Goal: Task Accomplishment & Management: Manage account settings

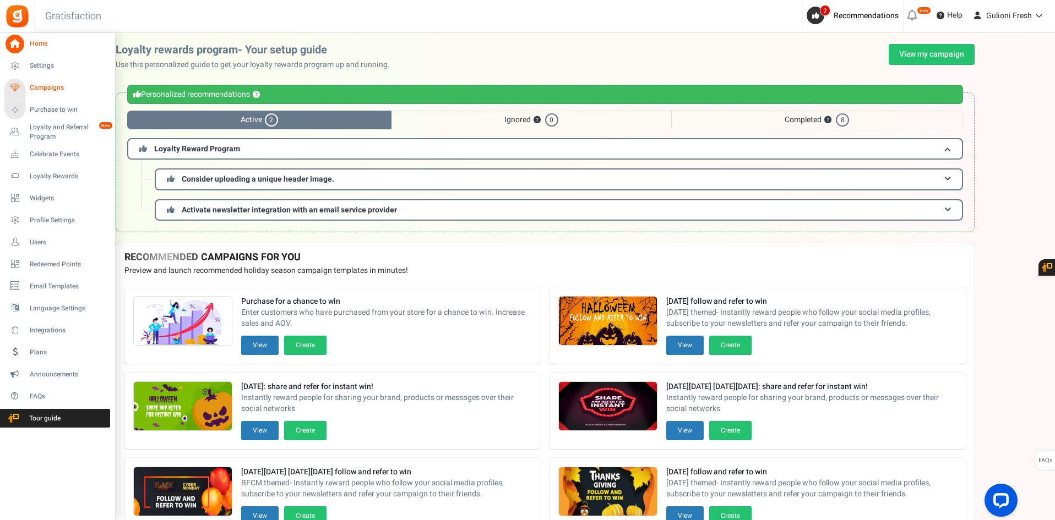
click at [49, 89] on span "Campaigns" at bounding box center [68, 87] width 77 height 9
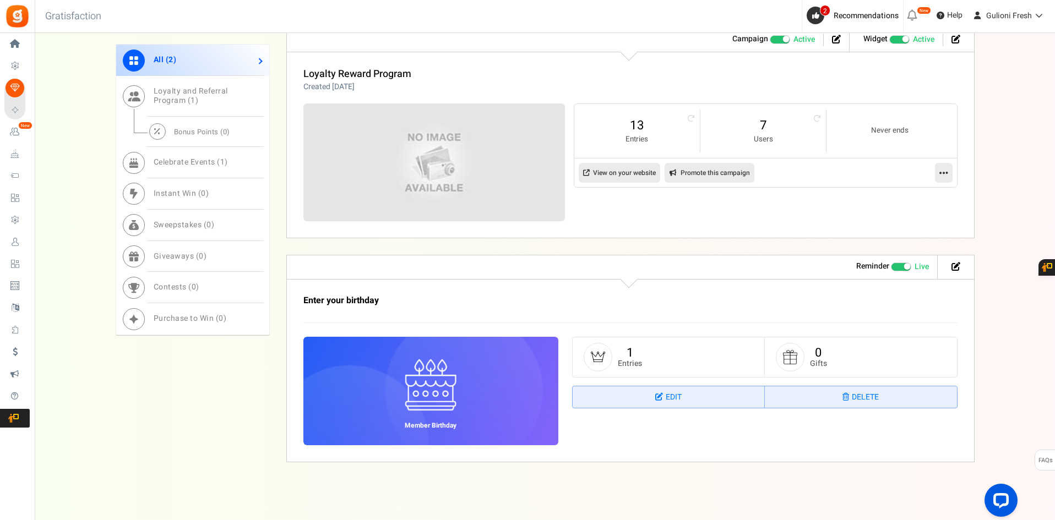
scroll to position [615, 0]
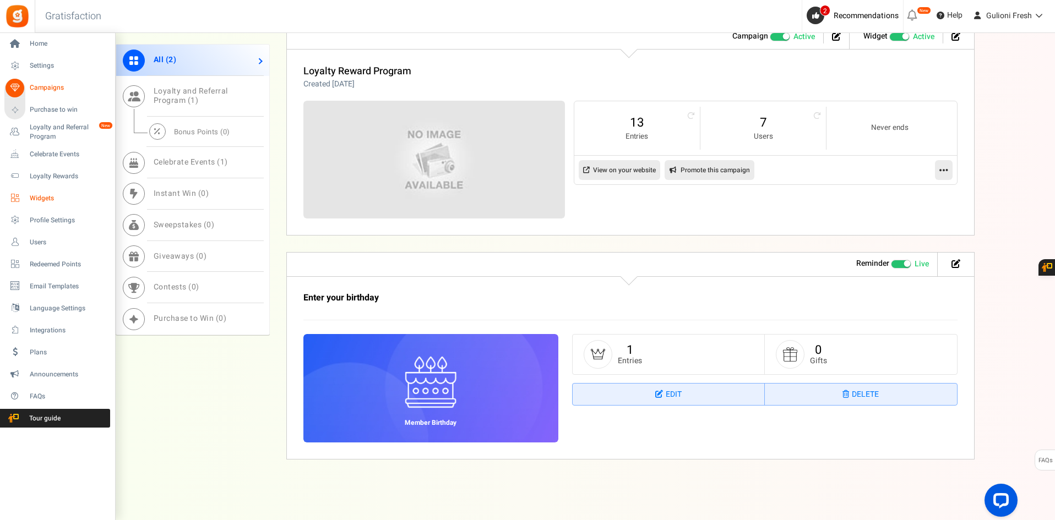
click at [42, 197] on span "Widgets" at bounding box center [68, 198] width 77 height 9
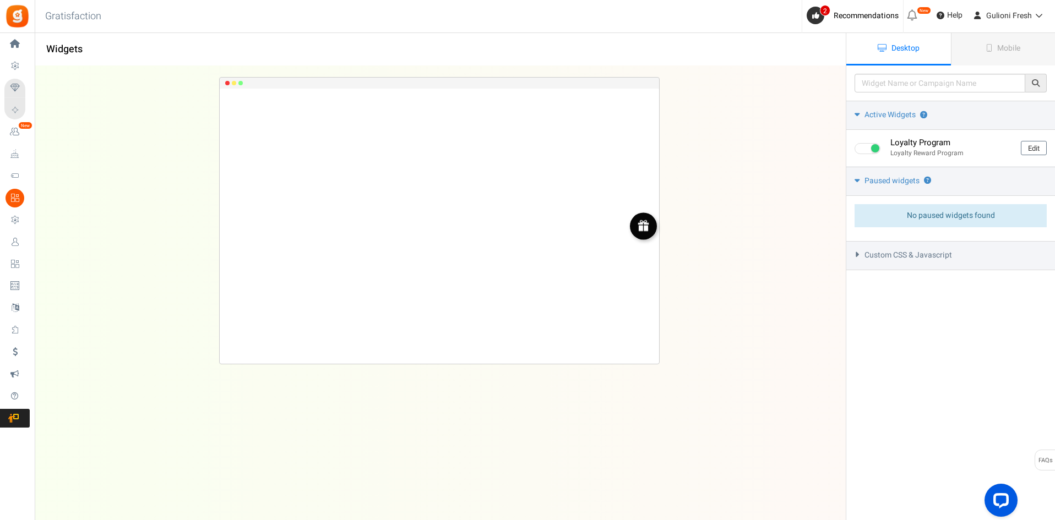
click at [926, 252] on span "Custom CSS & Javascript" at bounding box center [909, 255] width 88 height 11
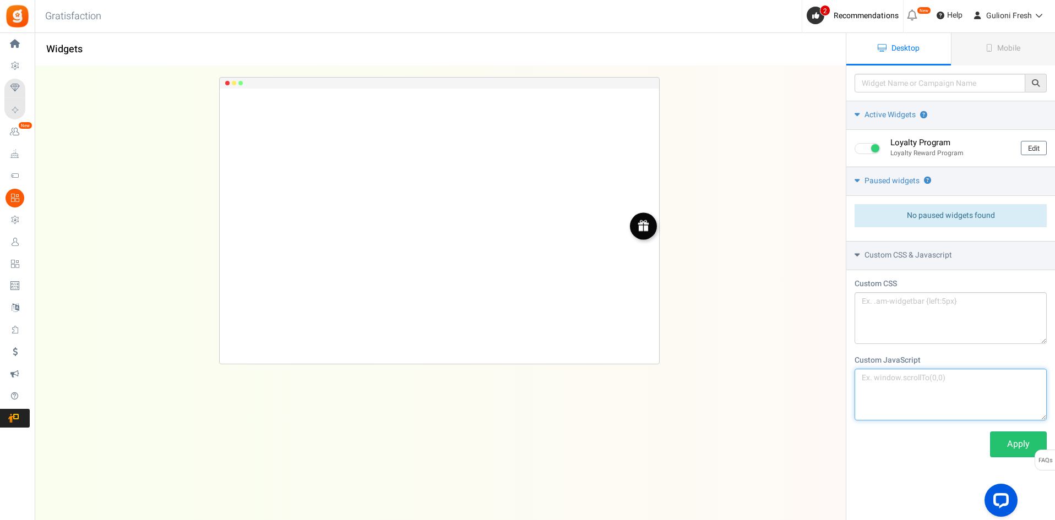
click at [935, 369] on textarea at bounding box center [951, 395] width 192 height 52
click at [928, 317] on textarea at bounding box center [951, 318] width 192 height 52
click at [930, 393] on textarea at bounding box center [951, 395] width 192 height 52
click at [923, 320] on textarea at bounding box center [951, 318] width 192 height 52
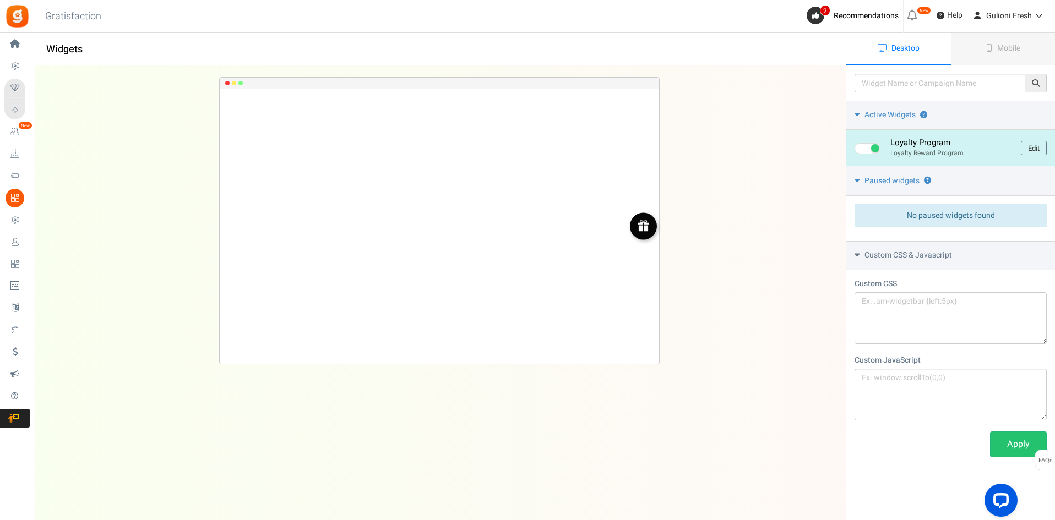
click at [924, 154] on p "Loyalty Reward Program" at bounding box center [951, 153] width 122 height 9
click at [1029, 151] on link "Edit" at bounding box center [1034, 148] width 26 height 14
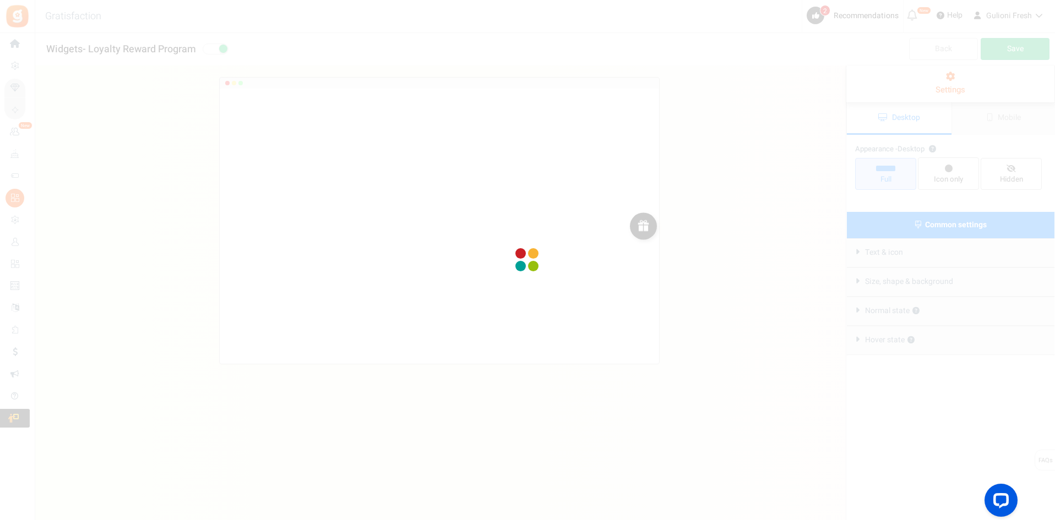
radio input "true"
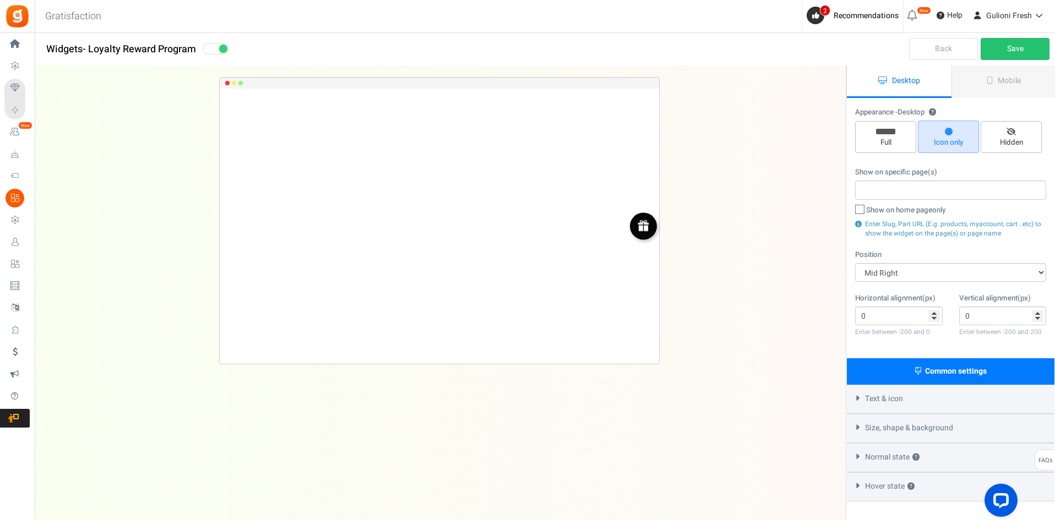
click at [799, 281] on div "Loyalty Program Loading.. × To configure LightBox layout please Click here" at bounding box center [440, 271] width 846 height 410
click at [1004, 82] on span "Mobile" at bounding box center [1009, 81] width 23 height 12
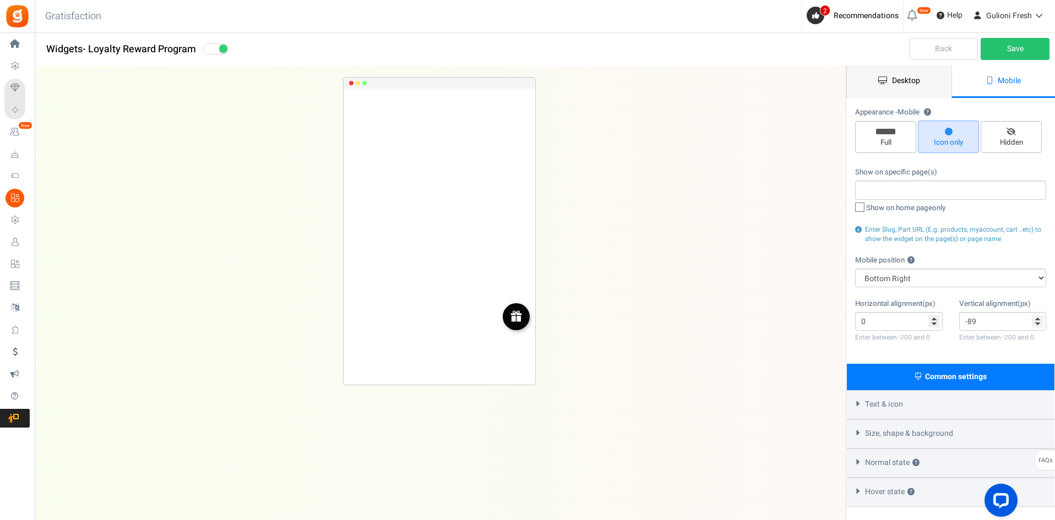
click at [900, 86] on link "Desktop" at bounding box center [899, 82] width 105 height 32
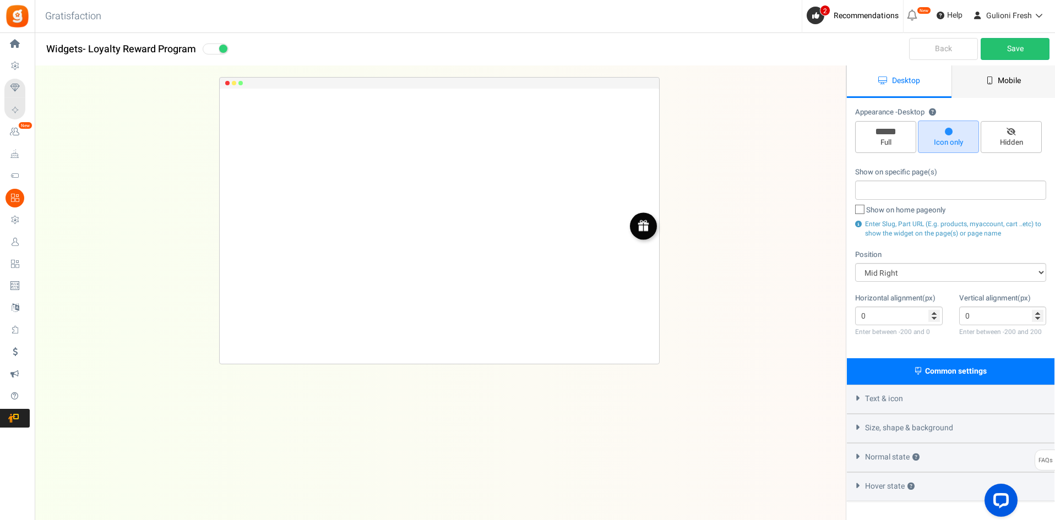
click at [1006, 79] on span "Mobile" at bounding box center [1009, 81] width 23 height 12
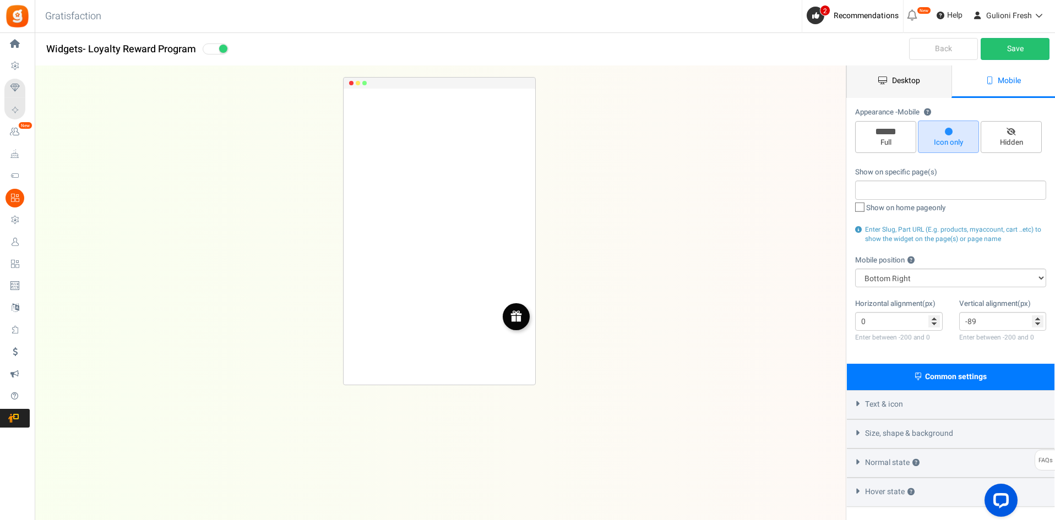
click at [898, 80] on span "Desktop" at bounding box center [906, 81] width 28 height 12
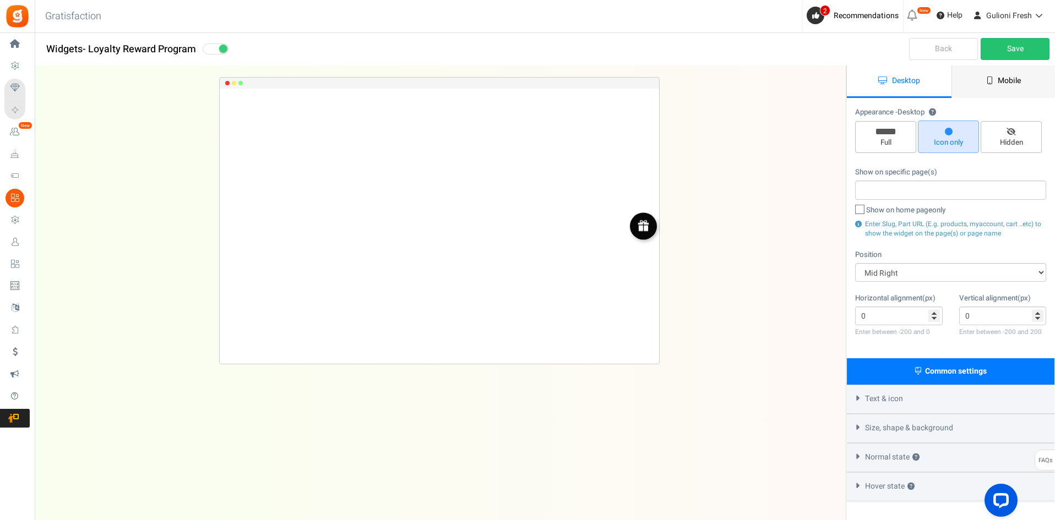
click at [992, 76] on link "Mobile" at bounding box center [1004, 82] width 105 height 32
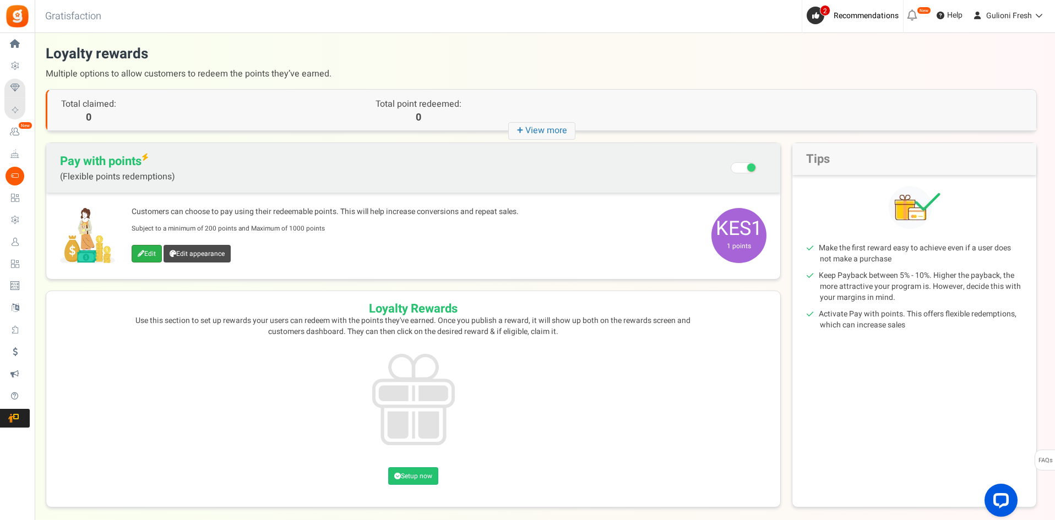
click at [147, 255] on link "Edit" at bounding box center [147, 254] width 30 height 18
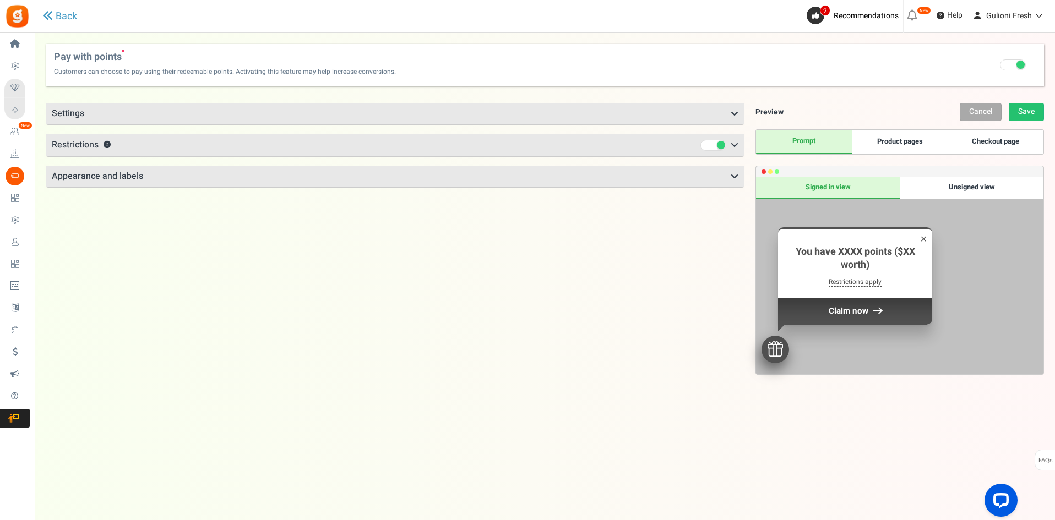
click at [209, 184] on h3 "Appearance and labels" at bounding box center [395, 176] width 698 height 21
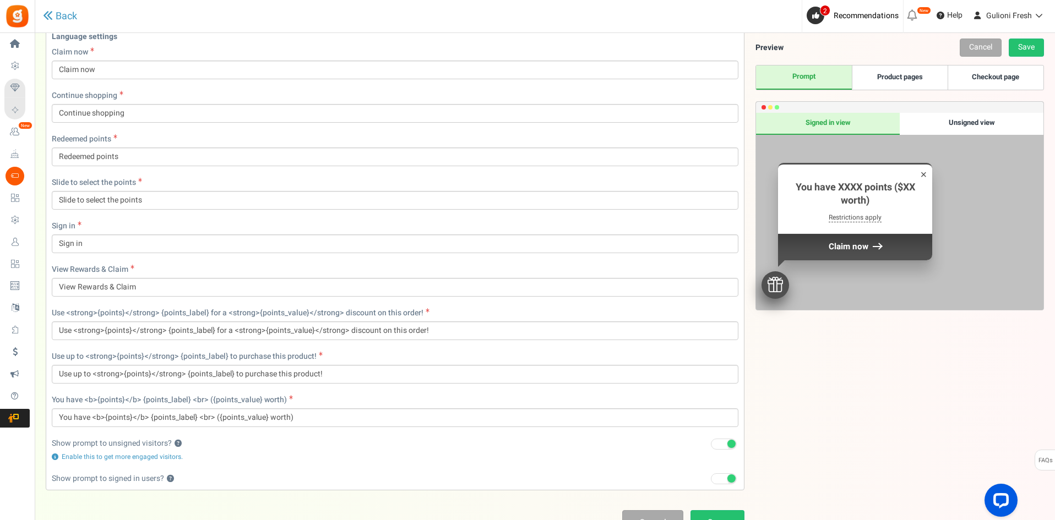
scroll to position [412, 0]
